Goal: Find specific page/section: Find specific page/section

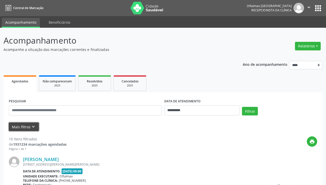
click at [27, 129] on button "Mais filtros keyboard_arrow_down" at bounding box center [24, 126] width 30 height 9
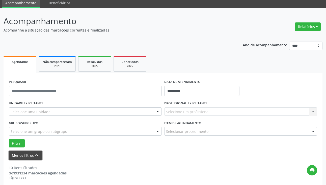
scroll to position [25, 0]
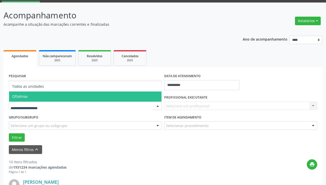
click at [44, 99] on span "Oftalmax" at bounding box center [85, 96] width 152 height 10
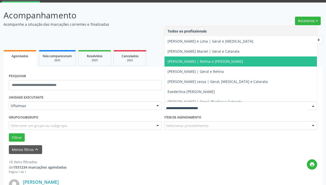
click at [195, 63] on span "[PERSON_NAME] | Retina e [PERSON_NAME]" at bounding box center [204, 61] width 75 height 5
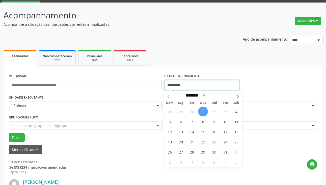
click at [189, 83] on input "**********" at bounding box center [201, 85] width 75 height 10
click at [213, 112] on span "2" at bounding box center [214, 112] width 10 height 10
type input "**********"
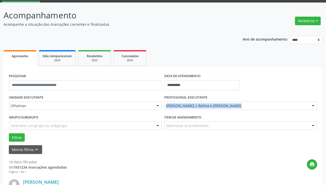
click at [213, 112] on div "PROFISSIONAL EXECUTANTE [PERSON_NAME] | Retina e Catarata Todos os profissionai…" at bounding box center [240, 104] width 155 height 20
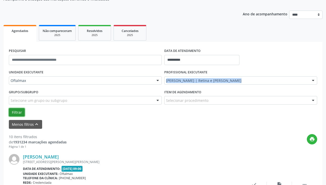
click at [18, 110] on button "Filtrar" at bounding box center [17, 112] width 16 height 9
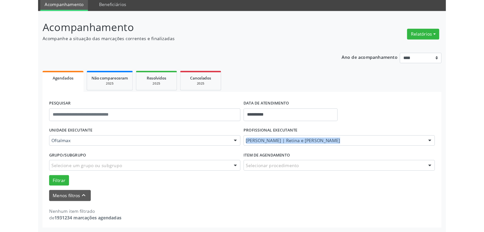
scroll to position [0, 0]
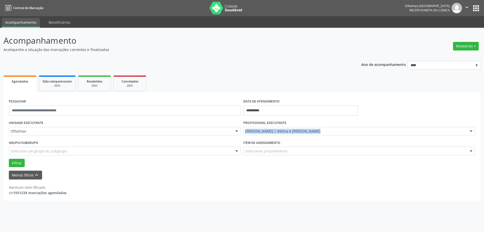
click at [329, 9] on icon "" at bounding box center [467, 8] width 6 height 6
click at [329, 32] on link "Sair" at bounding box center [453, 30] width 35 height 7
